Goal: Find specific page/section: Find specific page/section

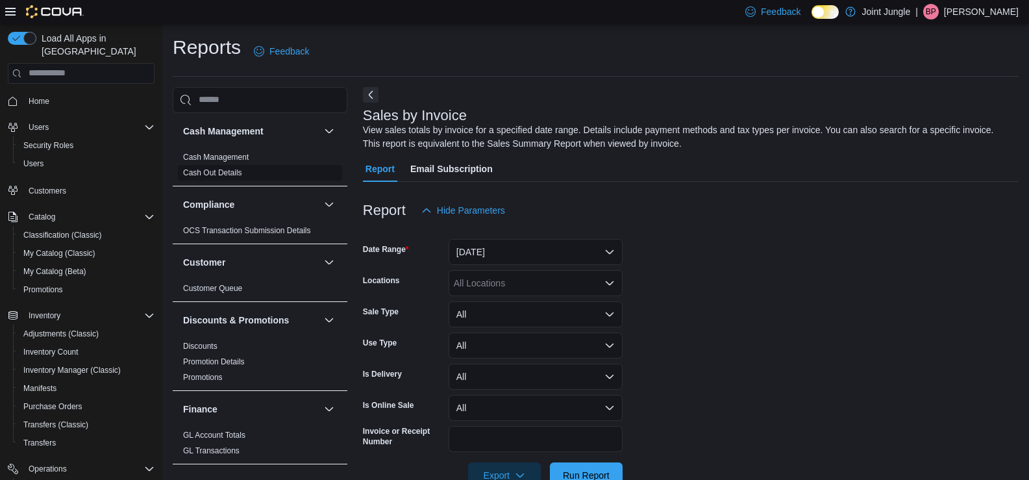
click at [230, 170] on link "Cash Out Details" at bounding box center [212, 172] width 59 height 9
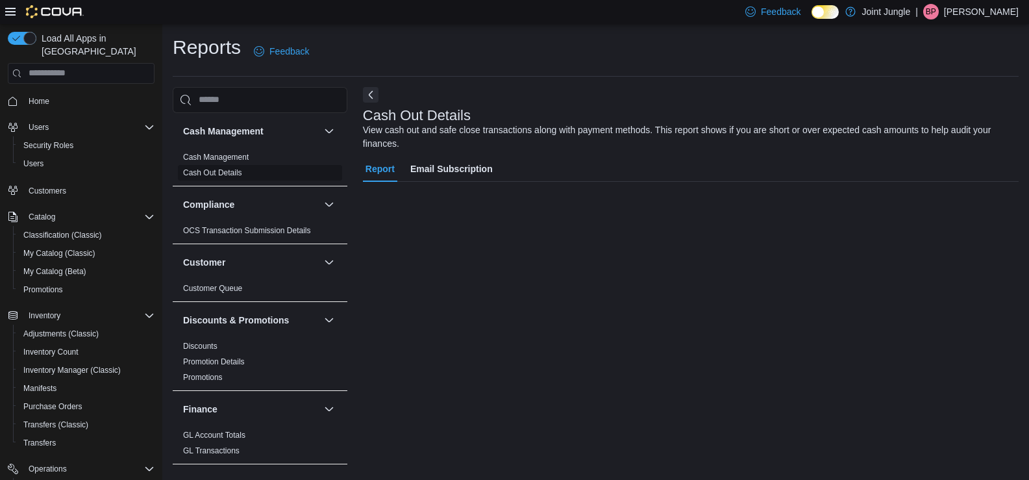
scroll to position [3, 0]
